Goal: Communication & Community: Answer question/provide support

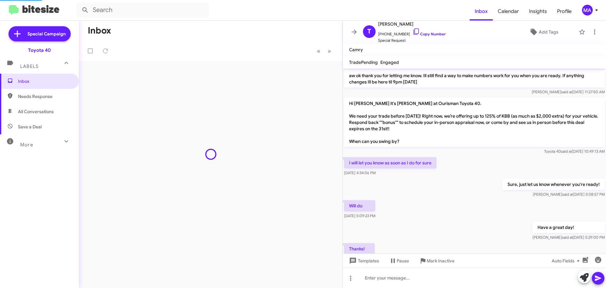
scroll to position [346, 0]
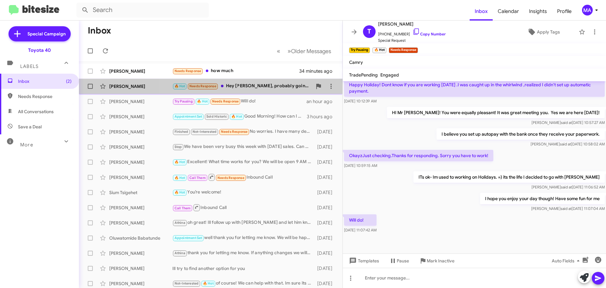
click at [269, 85] on div "🔥 Hot Needs Response Hey [PERSON_NAME], probably going to be in closer to 1 o'c…" at bounding box center [242, 85] width 140 height 7
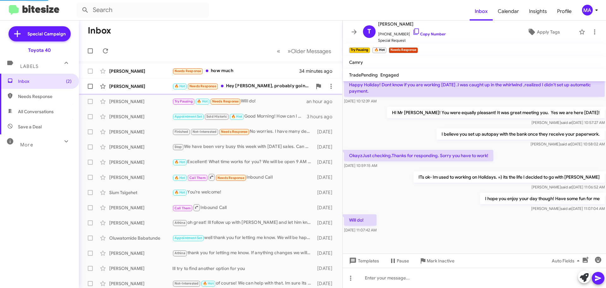
scroll to position [88, 0]
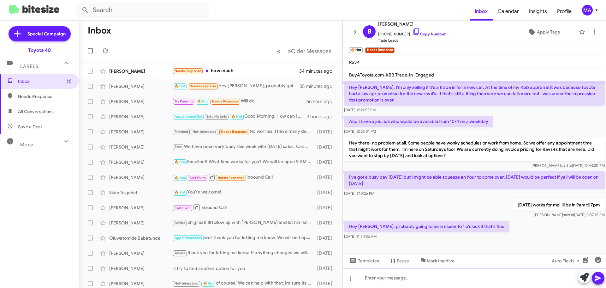
click at [397, 279] on div at bounding box center [474, 277] width 263 height 20
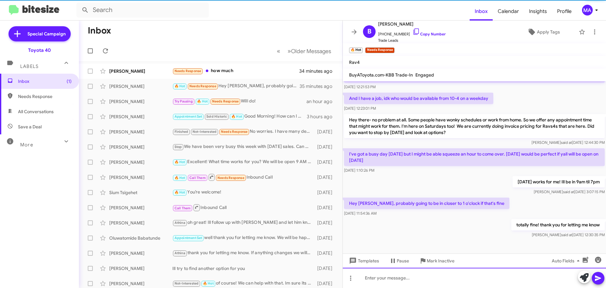
scroll to position [111, 0]
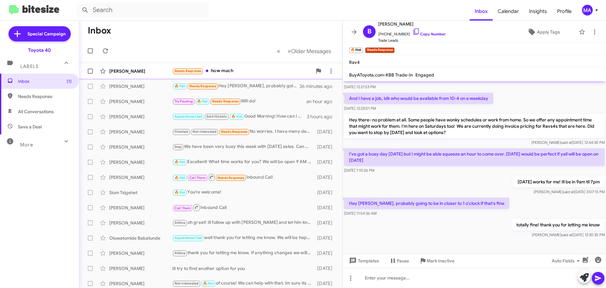
click at [232, 69] on div "Needs Response how much" at bounding box center [242, 70] width 140 height 7
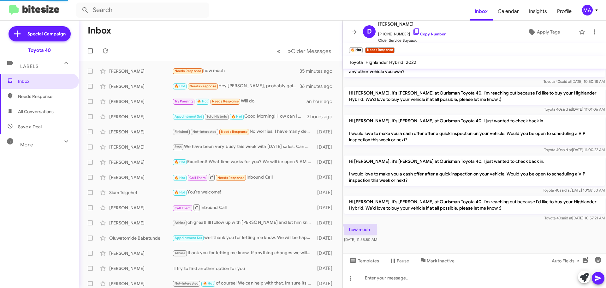
scroll to position [23, 0]
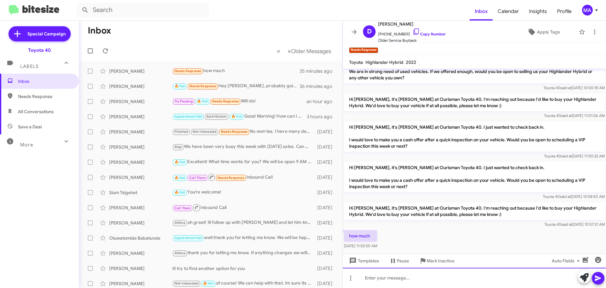
click at [396, 276] on div at bounding box center [474, 277] width 263 height 20
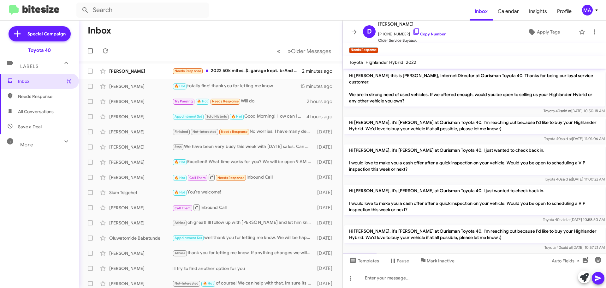
scroll to position [50, 0]
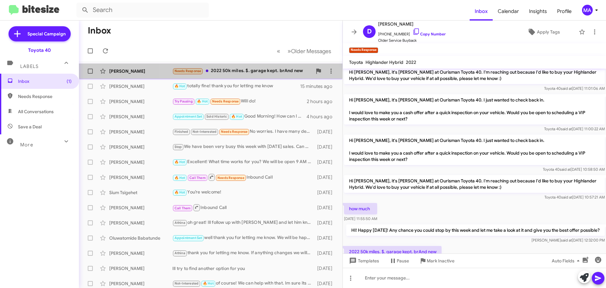
click at [257, 67] on div "Dwarka Singh Needs Response 2022 50k miles. $. garage kept. brAnd new 2 minutes…" at bounding box center [210, 71] width 253 height 13
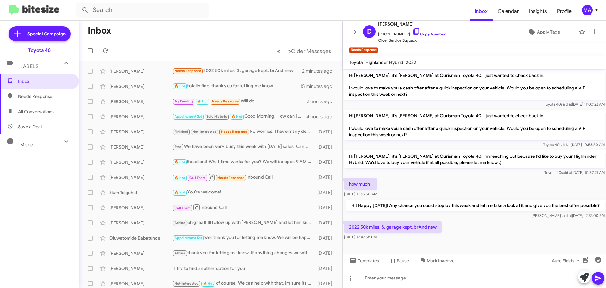
scroll to position [75, 0]
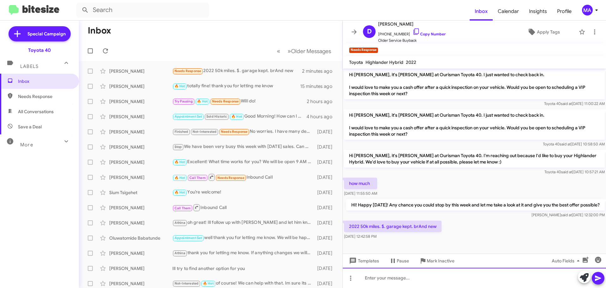
click at [414, 278] on div at bounding box center [474, 277] width 263 height 20
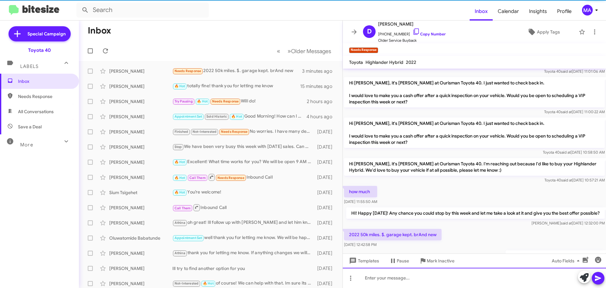
scroll to position [122, 0]
